Goal: Navigation & Orientation: Find specific page/section

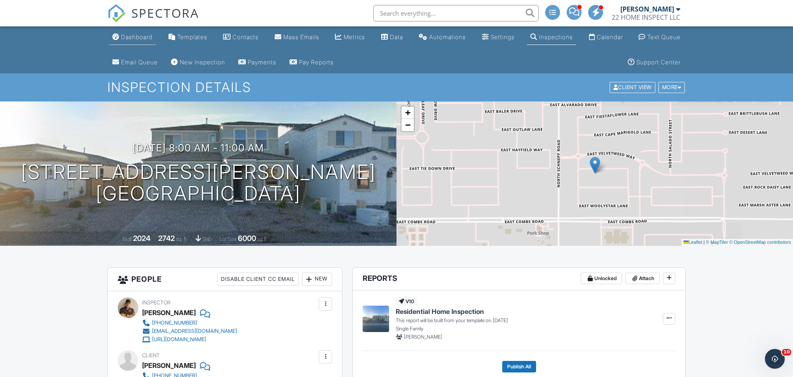
click at [141, 38] on div "Dashboard" at bounding box center [136, 36] width 31 height 7
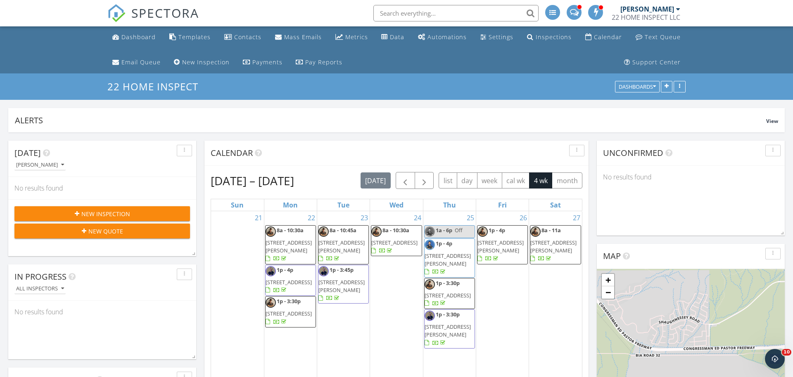
click at [262, 259] on td "21" at bounding box center [237, 297] width 53 height 172
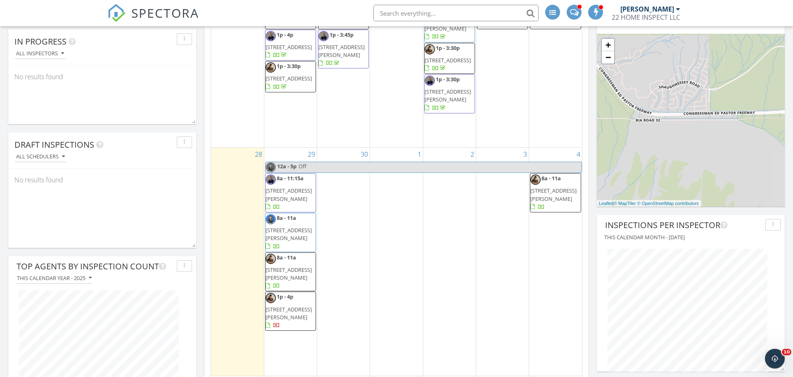
scroll to position [236, 0]
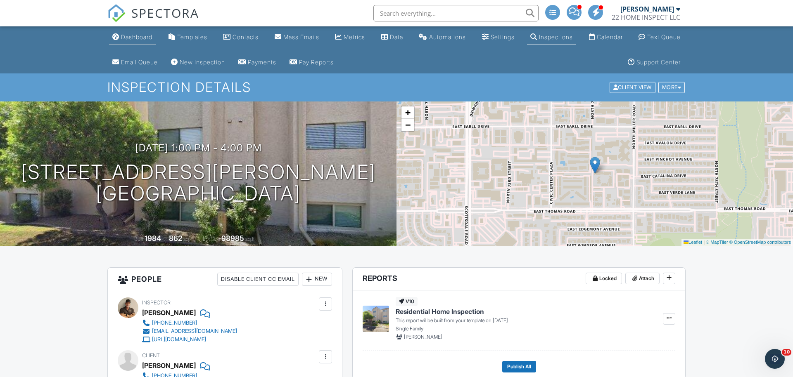
click at [142, 38] on div "Dashboard" at bounding box center [136, 36] width 31 height 7
